Goal: Information Seeking & Learning: Learn about a topic

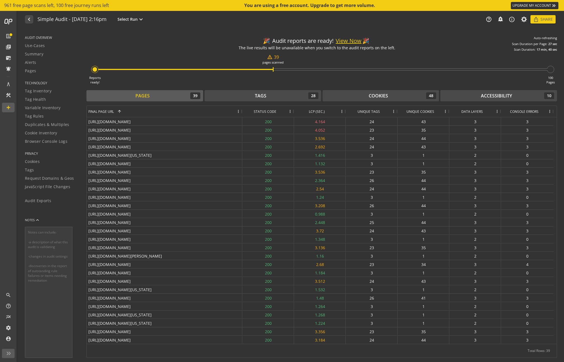
click at [349, 40] on button "View Now" at bounding box center [349, 41] width 26 height 8
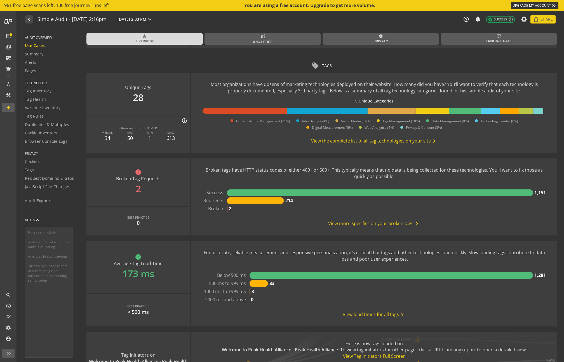
scroll to position [330, 0]
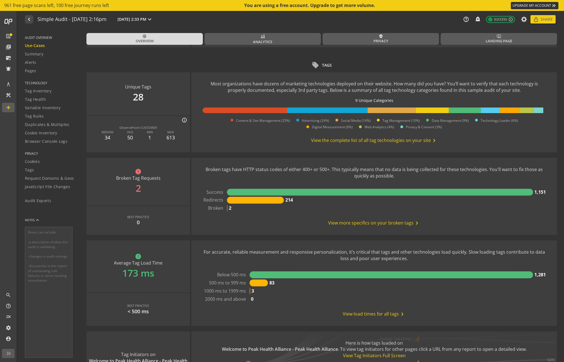
click at [356, 140] on span "View the complete list of all tag technologies on your site chevron_right" at bounding box center [374, 140] width 126 height 7
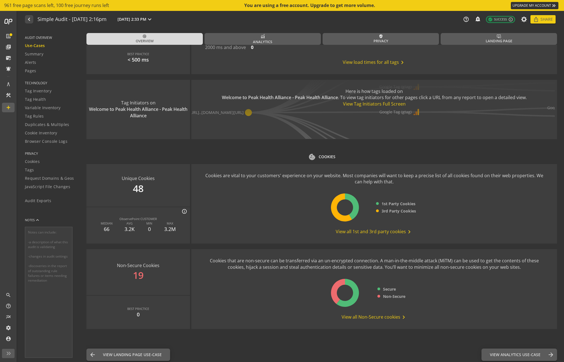
scroll to position [583, 0]
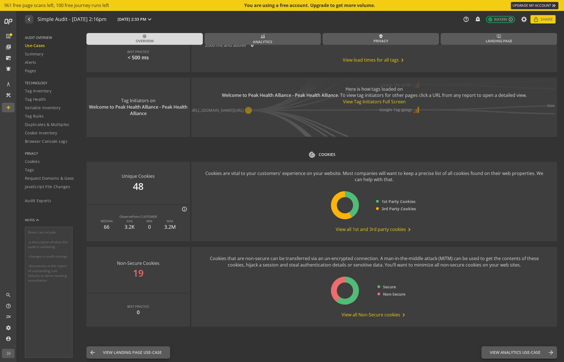
click at [367, 228] on span "View all 1st and 3rd party cookies chevron_right" at bounding box center [374, 229] width 77 height 7
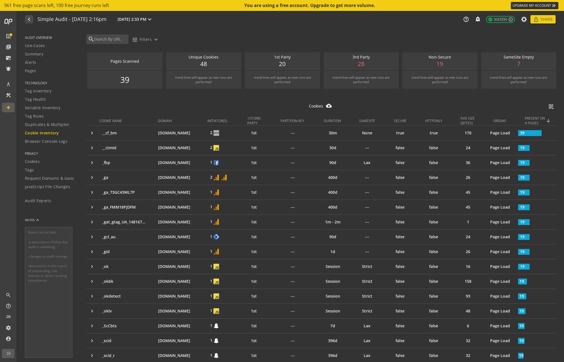
scroll to position [18, 0]
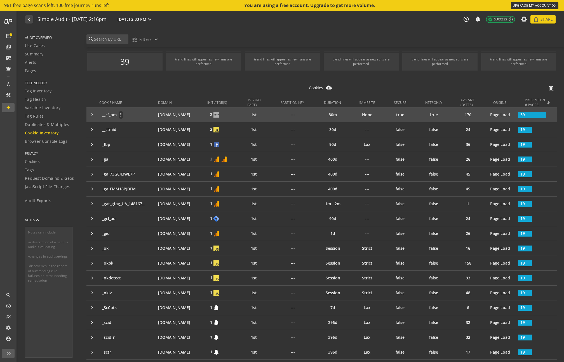
click at [112, 115] on p "__cf_bm" at bounding box center [109, 115] width 15 height 6
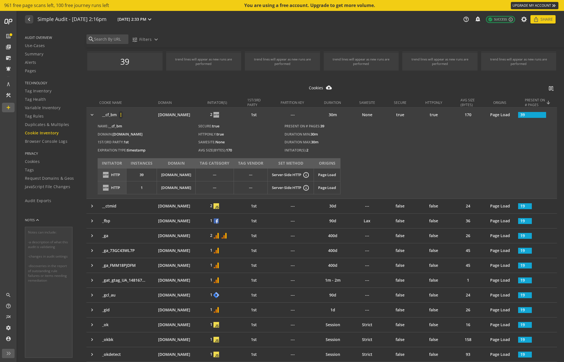
click at [120, 116] on mat-icon "more_vert" at bounding box center [121, 115] width 4 height 6
click at [124, 105] on div at bounding box center [282, 181] width 564 height 362
click at [132, 100] on th "COOKIE NAME" at bounding box center [128, 103] width 59 height 10
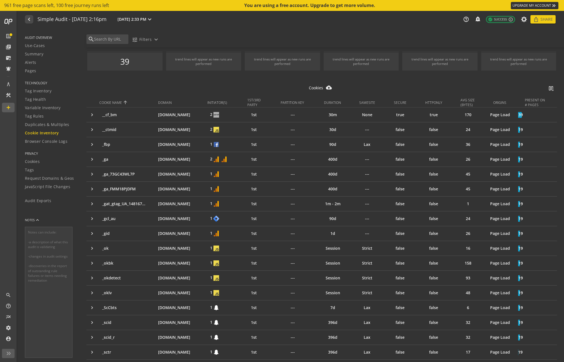
scroll to position [0, 0]
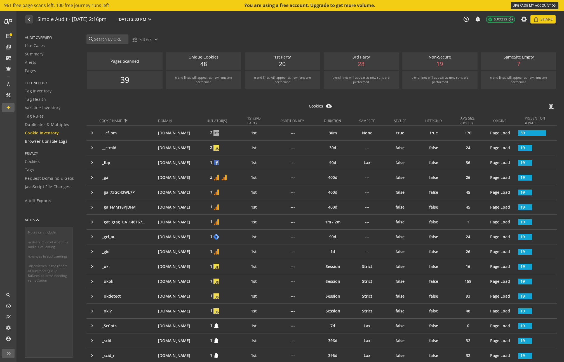
click at [58, 143] on span "Browser Console Logs" at bounding box center [46, 141] width 43 height 6
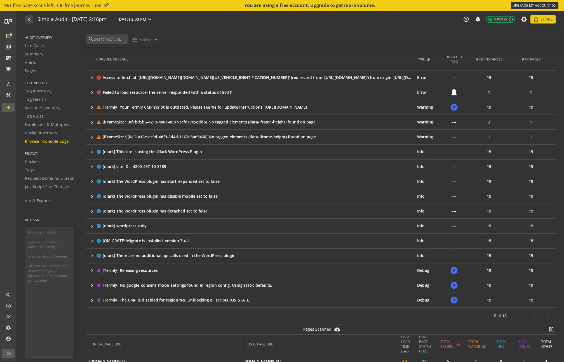
scroll to position [76, 0]
click at [38, 160] on span "Cookies" at bounding box center [32, 162] width 15 height 6
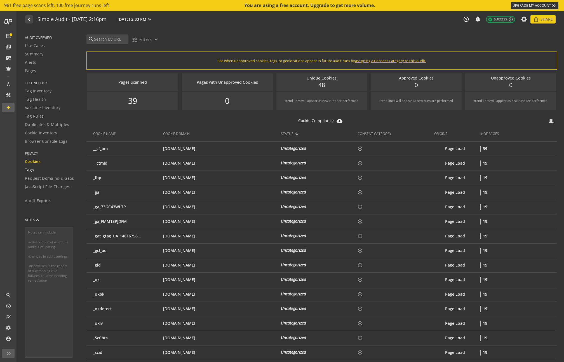
click at [27, 169] on span "Tags" at bounding box center [29, 170] width 9 height 6
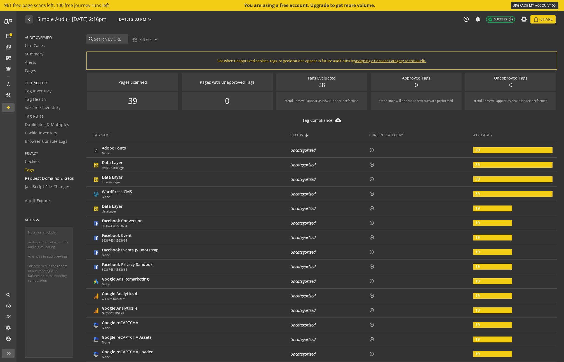
click at [60, 179] on span "Request Domains & Geos" at bounding box center [49, 178] width 49 height 6
